Goal: Find specific page/section: Find specific page/section

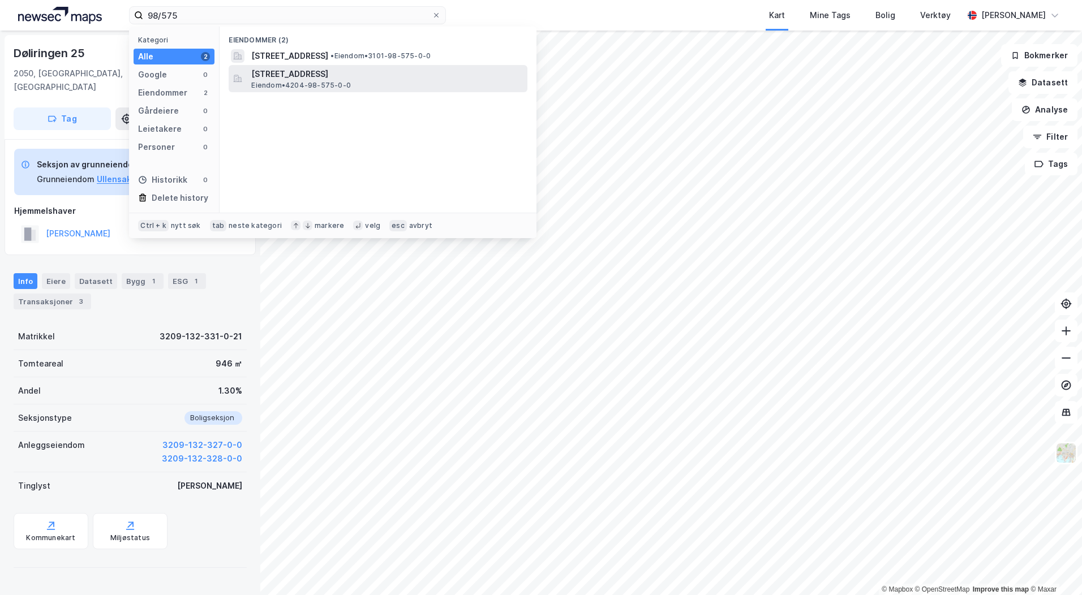
type input "98/575"
click at [276, 78] on span "[STREET_ADDRESS]" at bounding box center [387, 74] width 272 height 14
